Goal: Transaction & Acquisition: Obtain resource

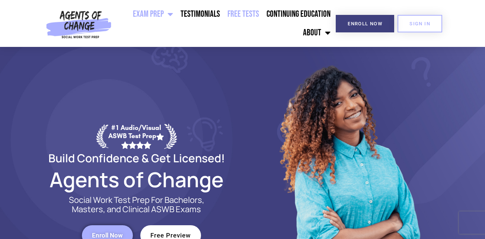
click at [246, 20] on link "Free Tests" at bounding box center [243, 14] width 39 height 19
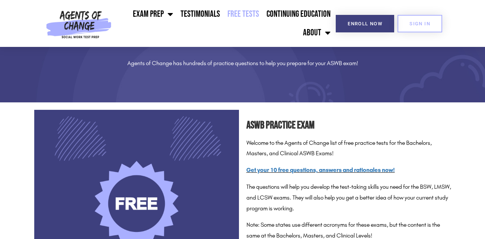
scroll to position [82, 0]
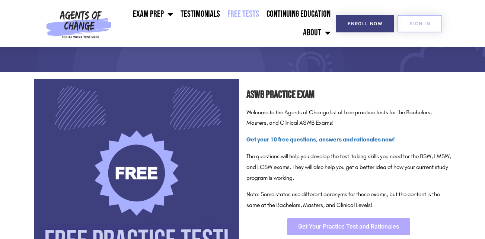
click at [318, 228] on span "Get Your Practice Test and Rationales" at bounding box center [348, 227] width 101 height 6
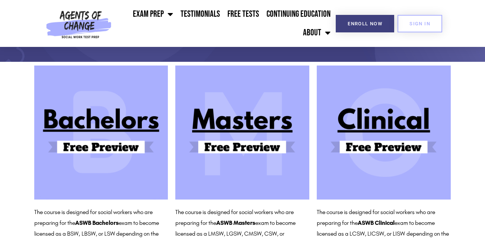
scroll to position [57, 0]
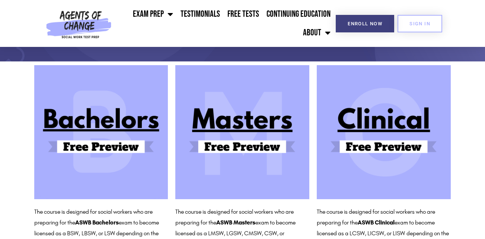
click at [264, 124] on img at bounding box center [242, 132] width 134 height 134
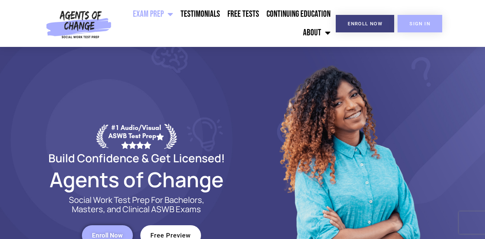
click at [418, 29] on link "SIGN IN" at bounding box center [420, 24] width 45 height 18
